Goal: Find contact information

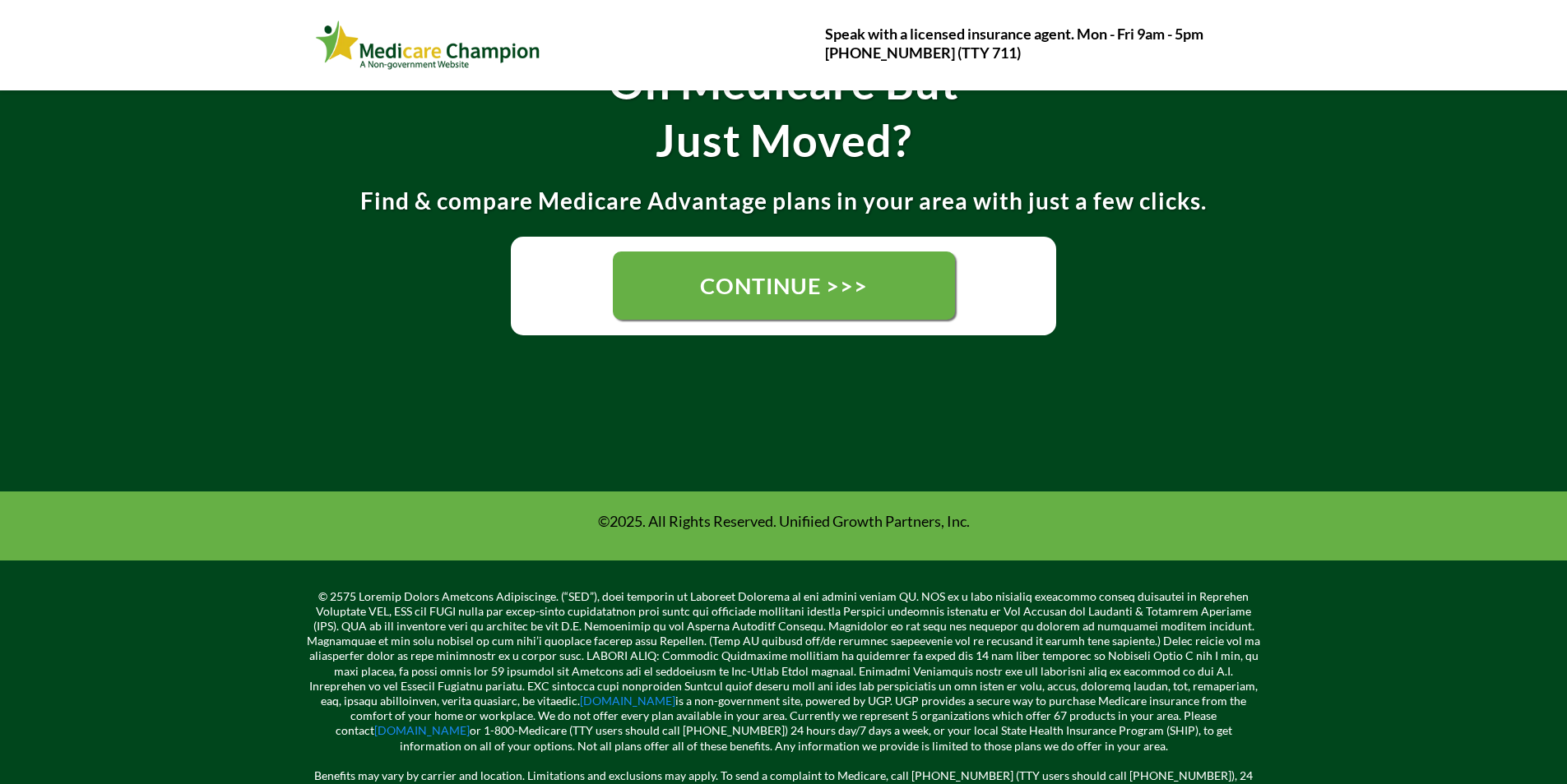
scroll to position [427, 0]
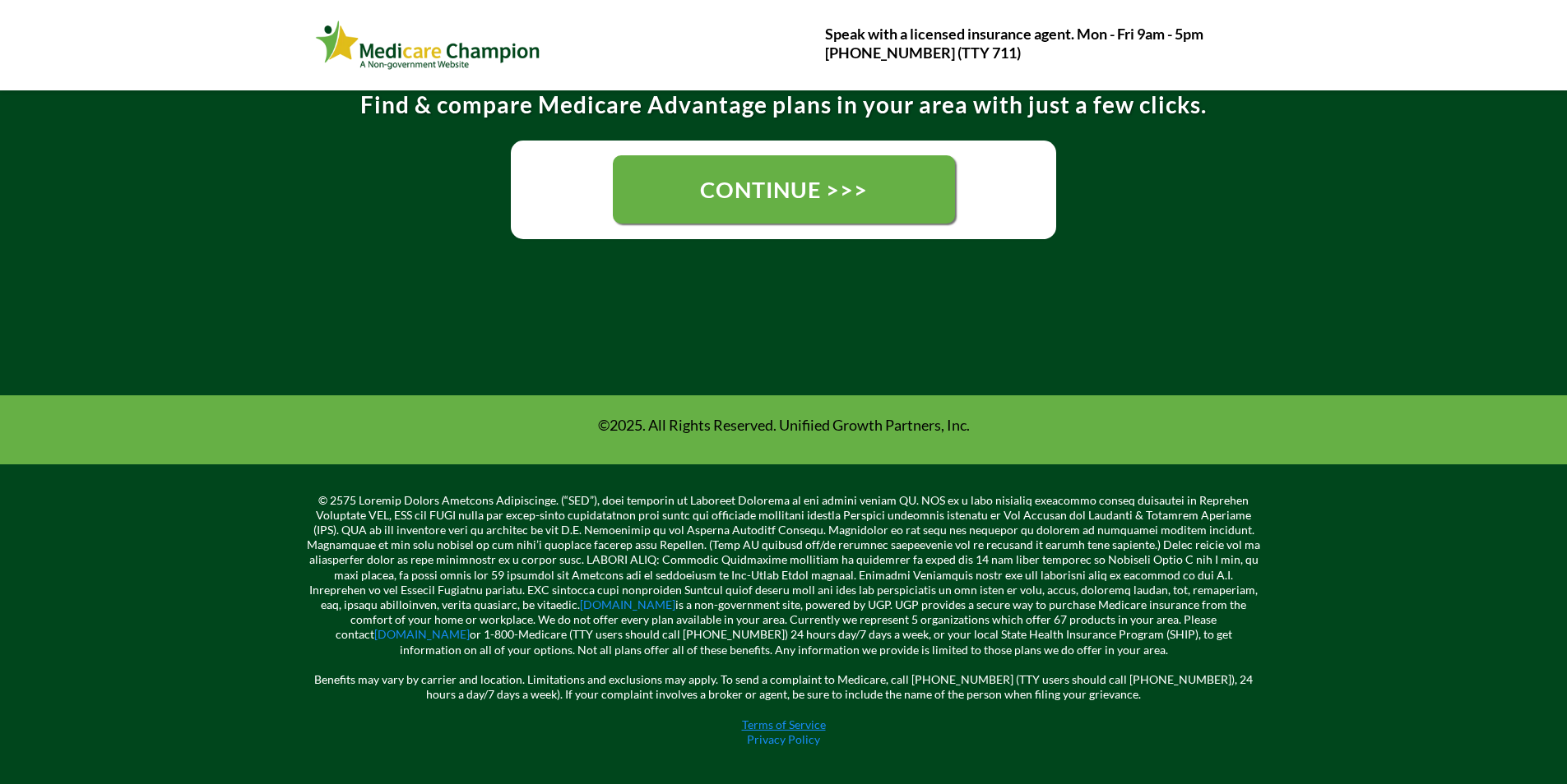
click at [761, 724] on link "Terms of Service" at bounding box center [784, 725] width 84 height 14
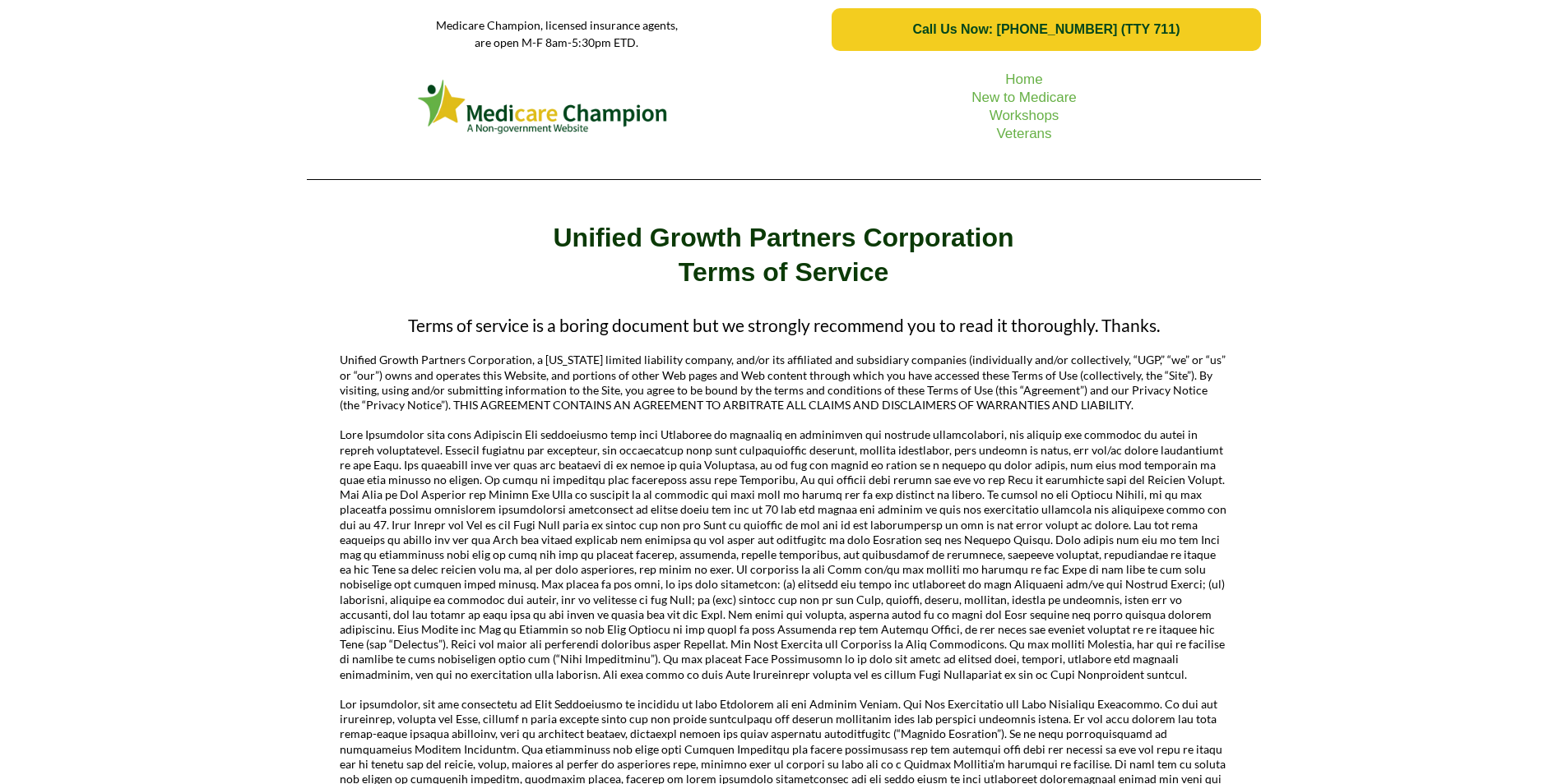
click at [1099, 14] on link "Call Us Now: [PHONE_NUMBER] (TTY 711)" at bounding box center [1046, 30] width 428 height 43
